Goal: Information Seeking & Learning: Learn about a topic

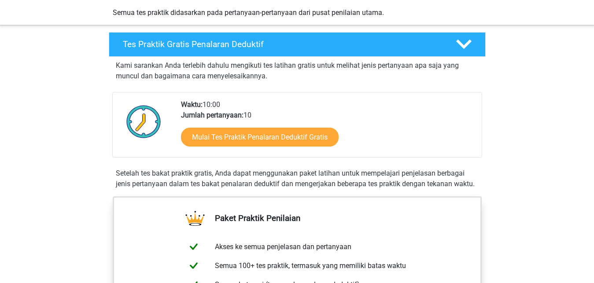
scroll to position [244, 0]
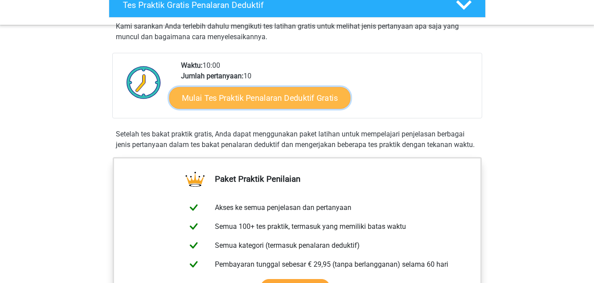
click at [192, 94] on font "Mulai Tes Praktik Penalaran Deduktif Gratis" at bounding box center [260, 98] width 156 height 10
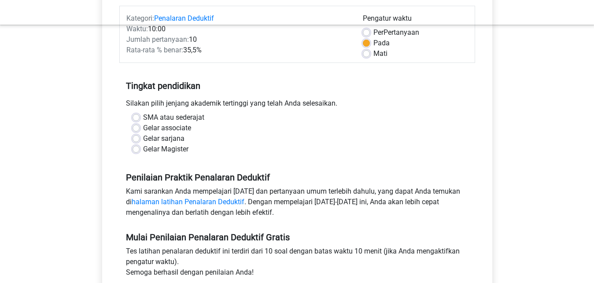
scroll to position [135, 0]
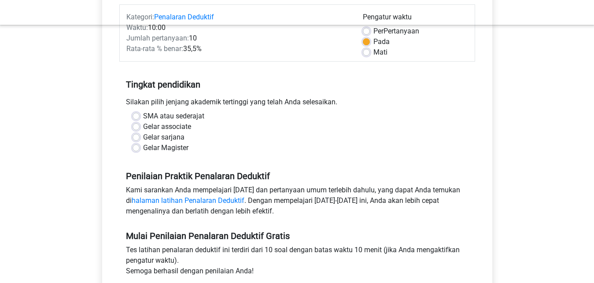
click at [157, 136] on font "Gelar sarjana" at bounding box center [163, 137] width 41 height 8
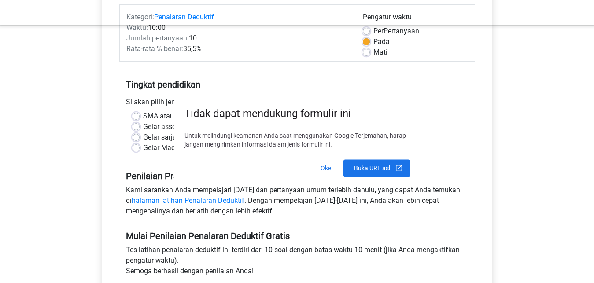
click at [140, 136] on input "Gelar sarjana" at bounding box center [136, 136] width 7 height 9
radio input "true"
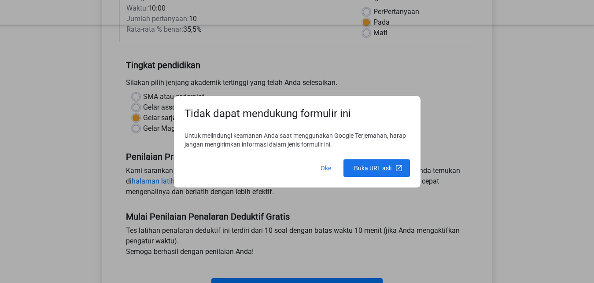
scroll to position [164, 0]
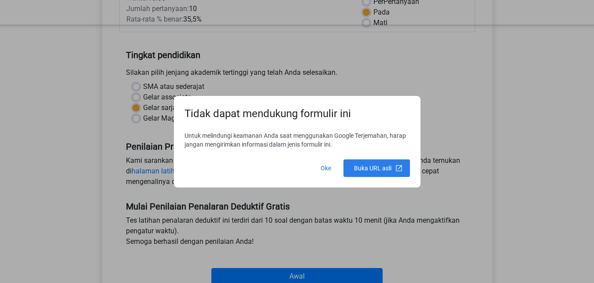
click at [350, 167] on span at bounding box center [377, 168] width 67 height 21
click at [327, 165] on span at bounding box center [326, 168] width 28 height 21
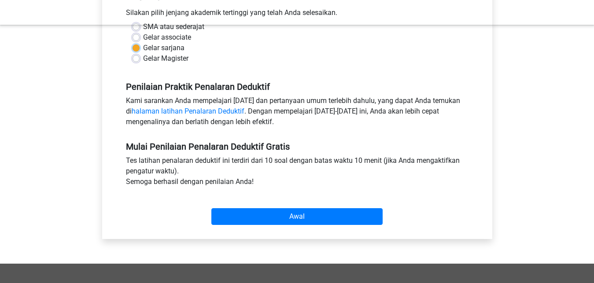
scroll to position [225, 0]
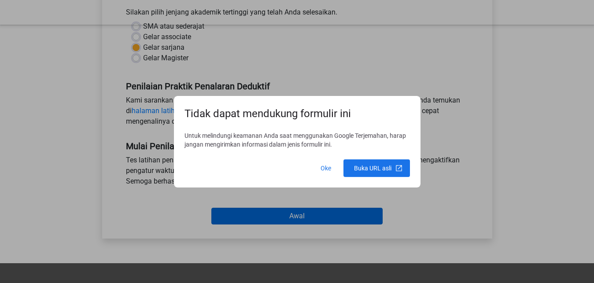
click at [304, 212] on body "Daftar Belanda Bahasa inggris Login Semua Tes Bakat Penalaran Deduktif Tes Lati…" at bounding box center [297, 148] width 594 height 696
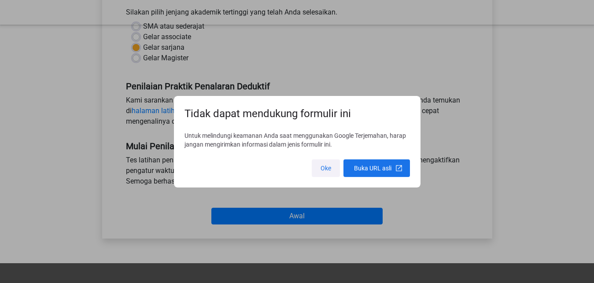
click at [326, 167] on span at bounding box center [326, 168] width 28 height 21
